Goal: Task Accomplishment & Management: Manage account settings

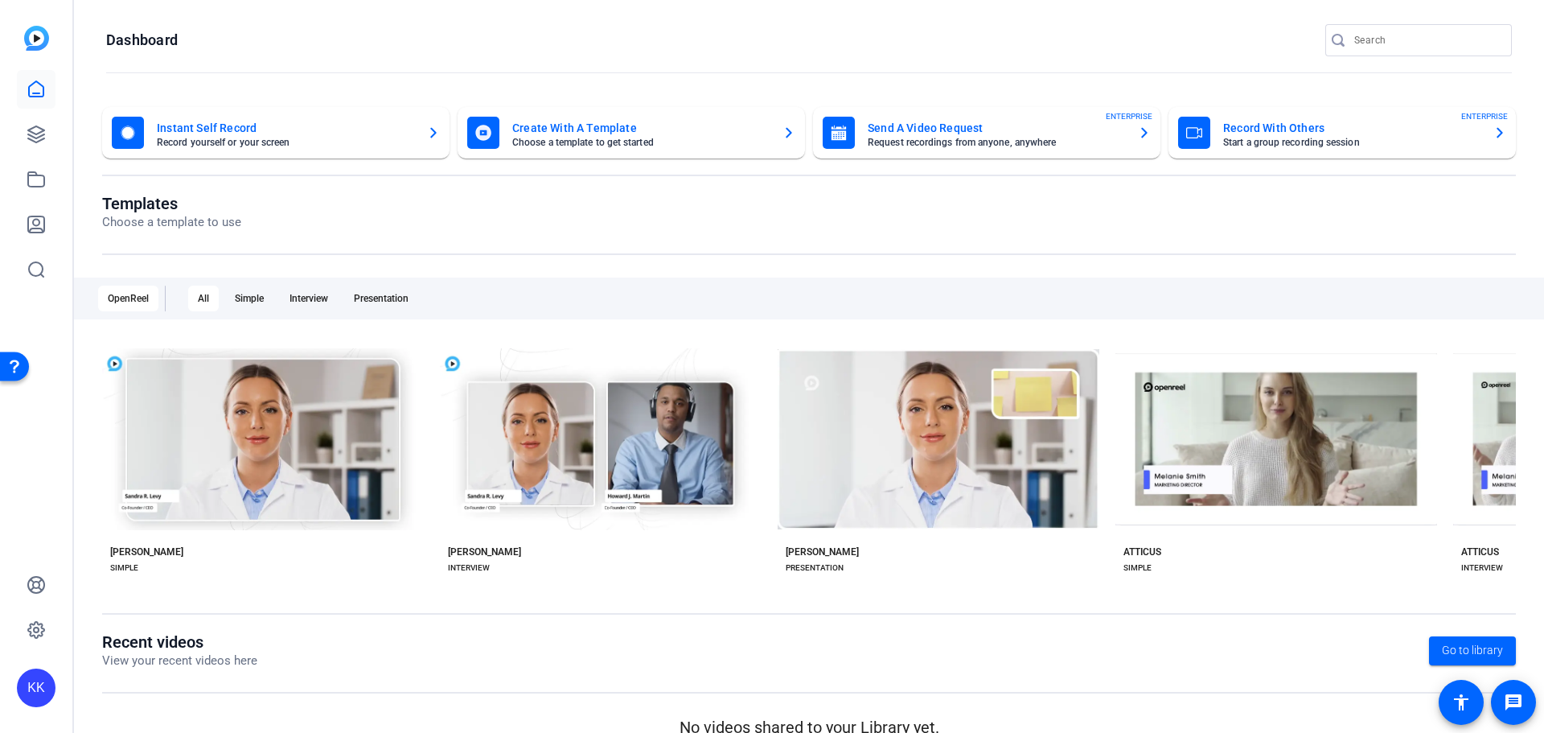
click at [48, 687] on div "KK" at bounding box center [36, 687] width 39 height 39
click at [211, 661] on mat-icon "logout" at bounding box center [212, 664] width 19 height 19
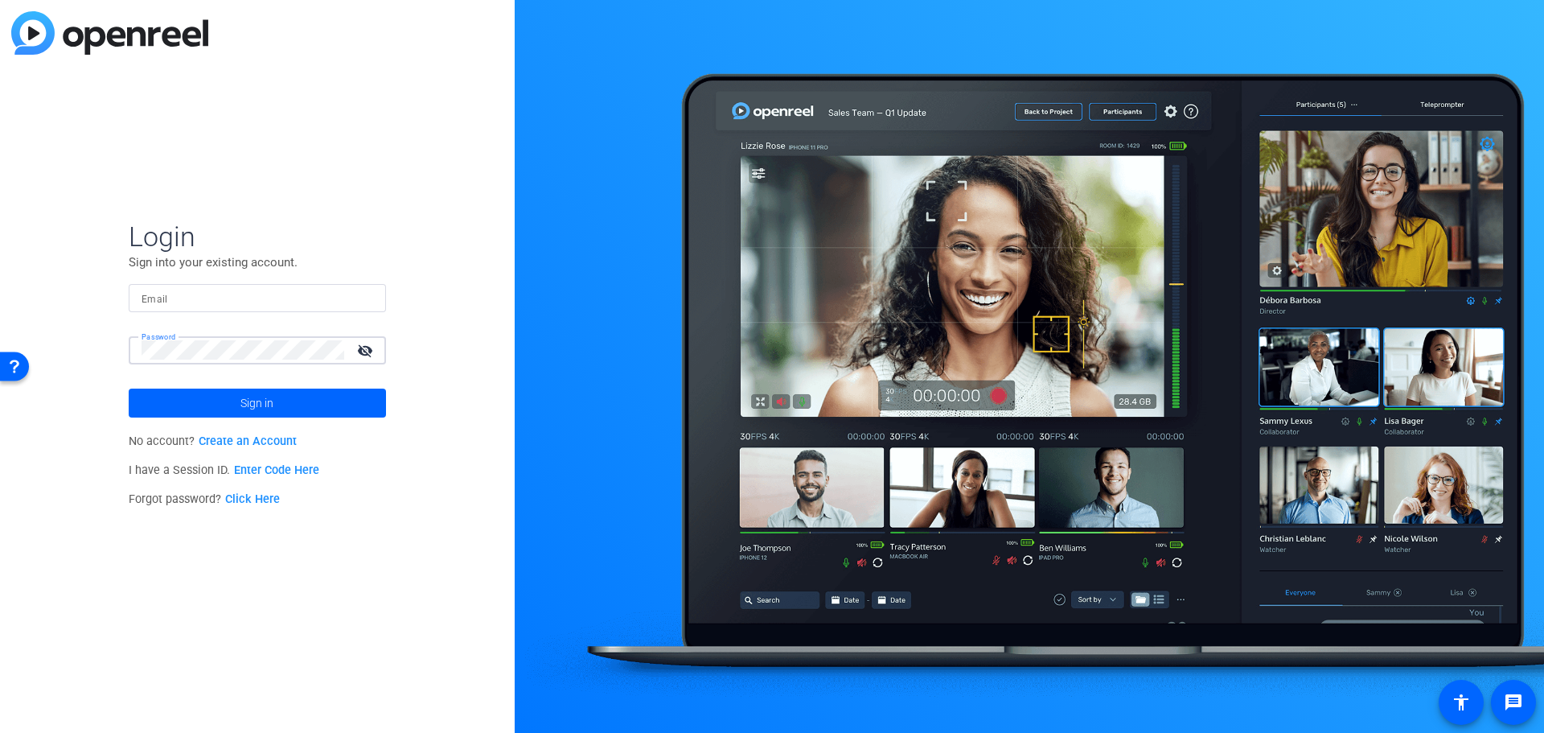
click at [76, 397] on div "Login Sign into your existing account. Email Password visibility_off Sign in No…" at bounding box center [257, 366] width 515 height 733
click at [153, 400] on span at bounding box center [257, 403] width 257 height 39
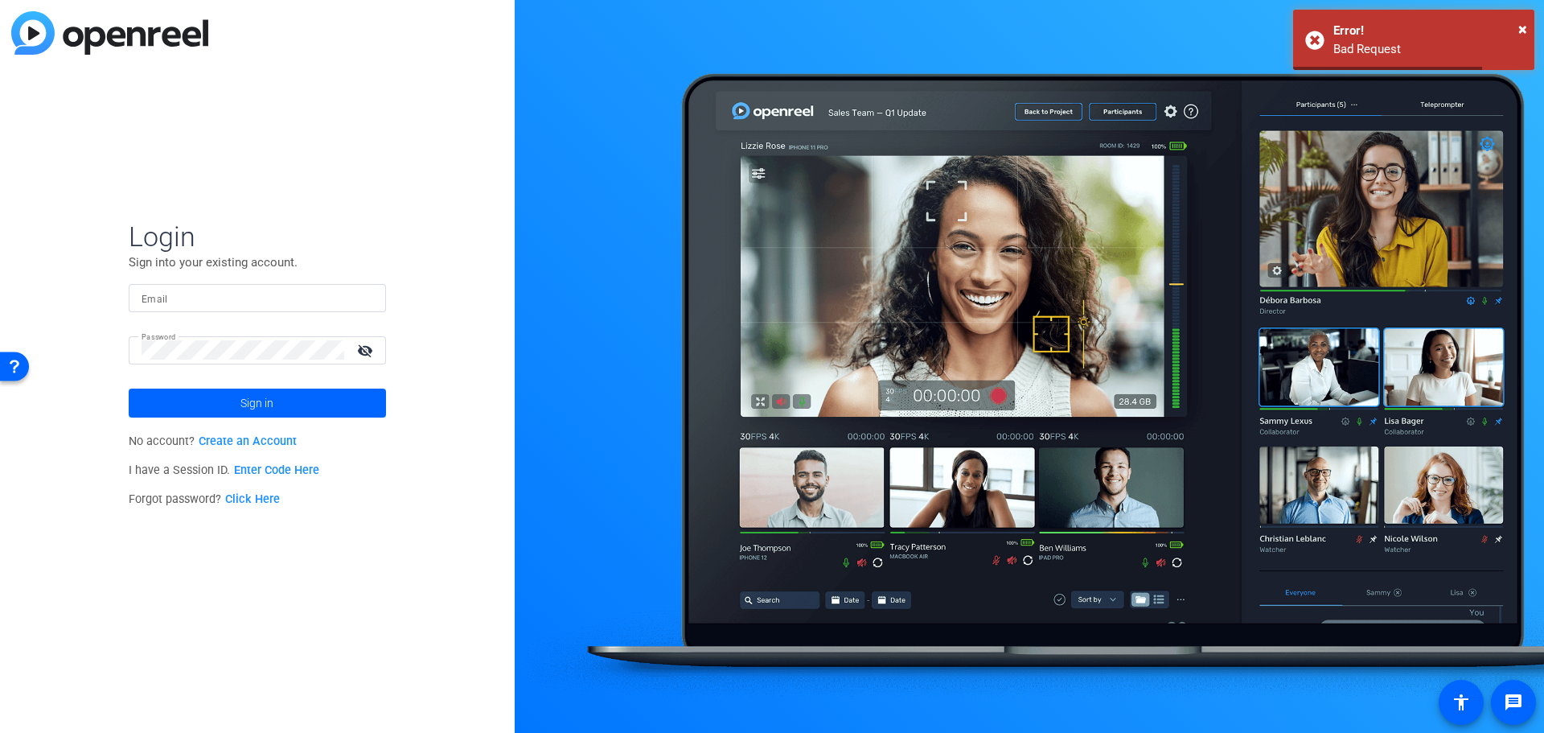
click at [195, 289] on input "Email" at bounding box center [258, 297] width 232 height 19
type input "[EMAIL_ADDRESS][DOMAIN_NAME]"
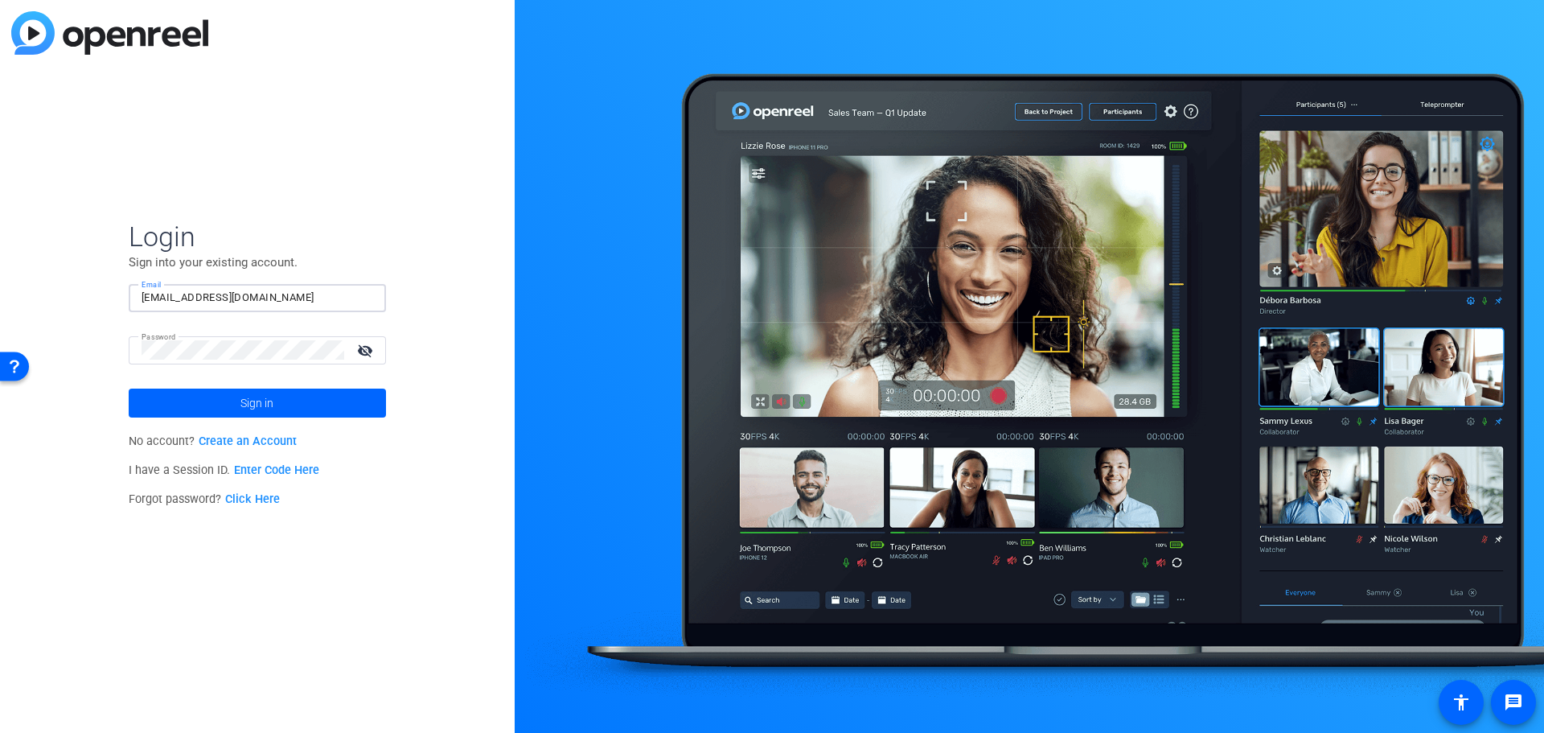
click at [244, 408] on span "Sign in" at bounding box center [256, 403] width 33 height 40
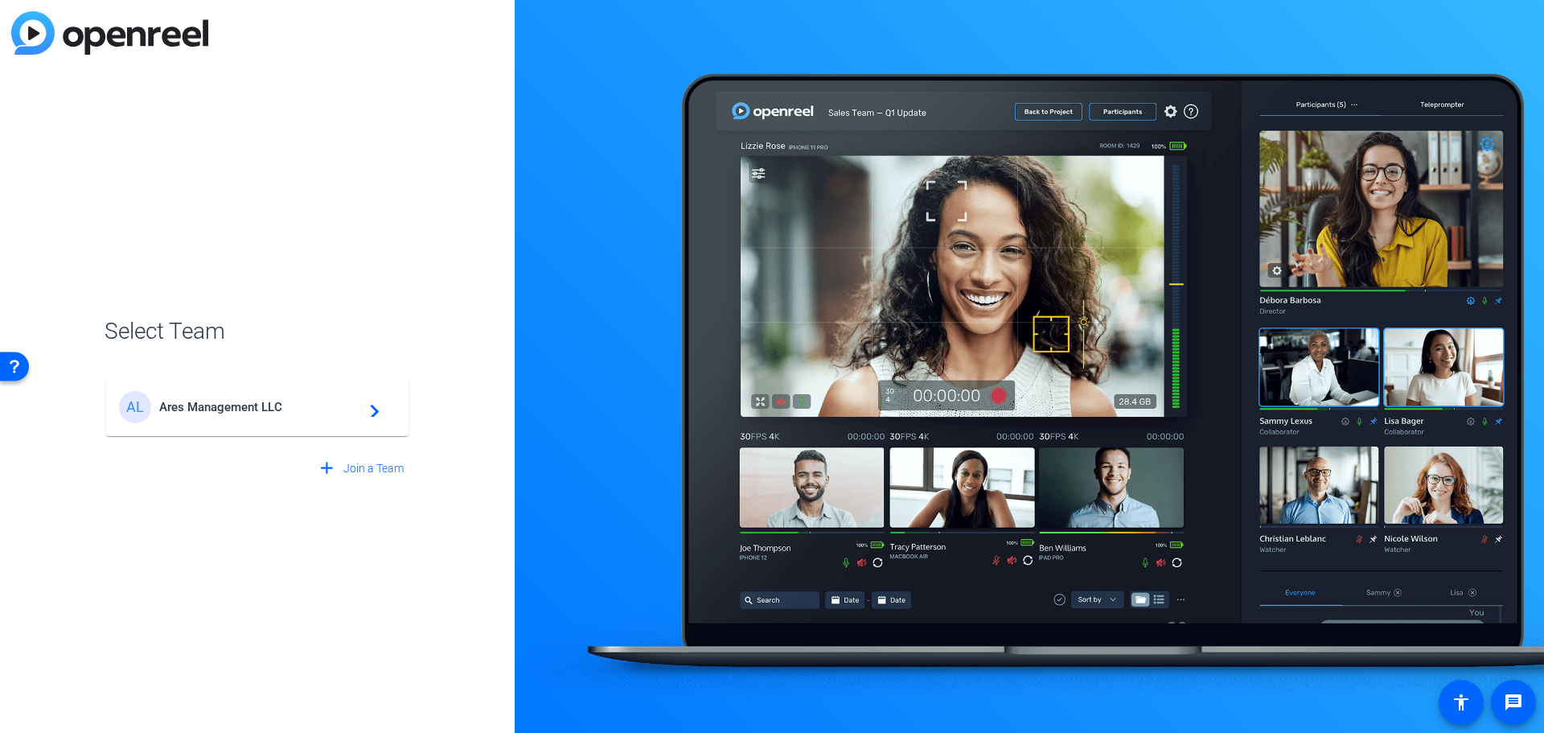
click at [291, 269] on openreel-guest-select-account "Select Team AL Ares Management LLC navigate_next add Join a Team" at bounding box center [258, 366] width 306 height 232
click at [229, 400] on span "Ares Management LLC" at bounding box center [259, 407] width 201 height 14
